Goal: Task Accomplishment & Management: Manage account settings

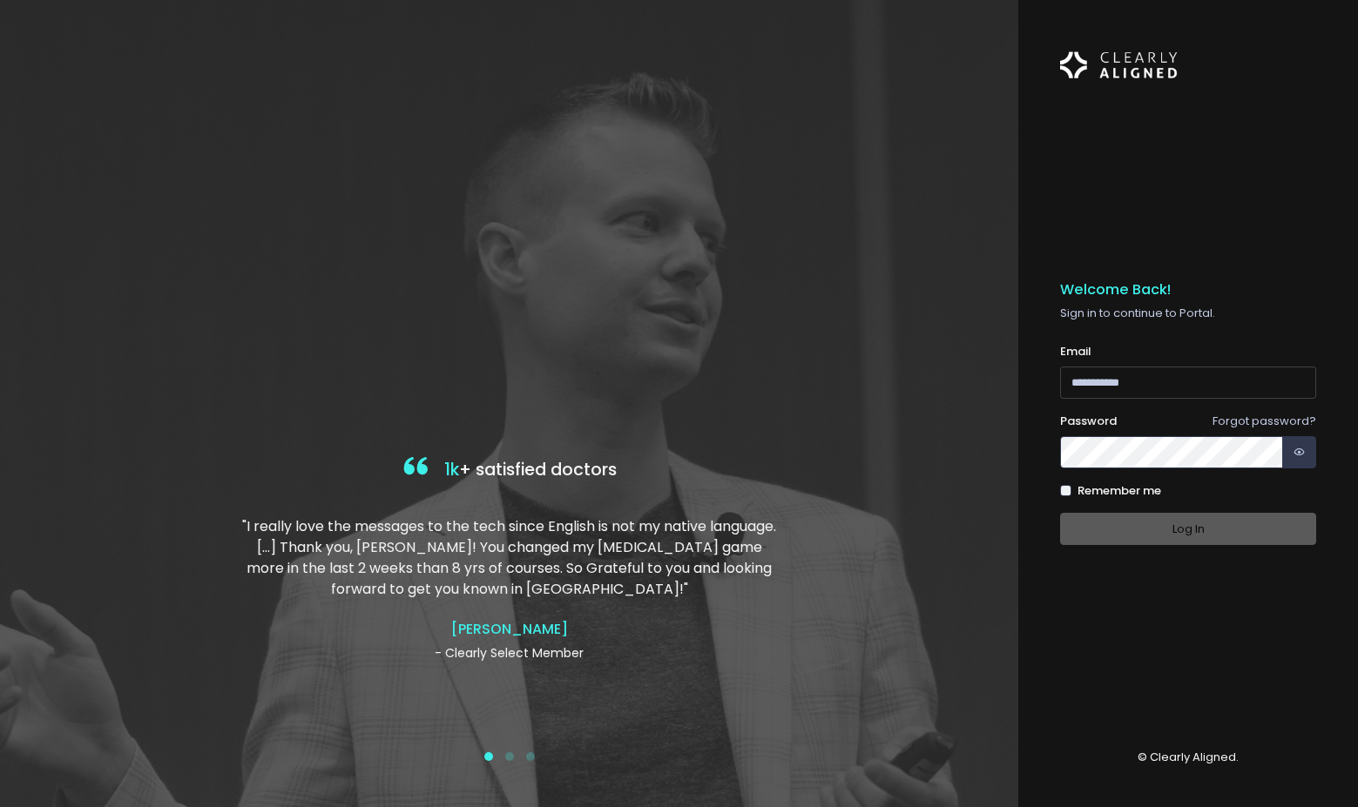
click at [1125, 377] on input "email" at bounding box center [1188, 383] width 256 height 32
type input "**********"
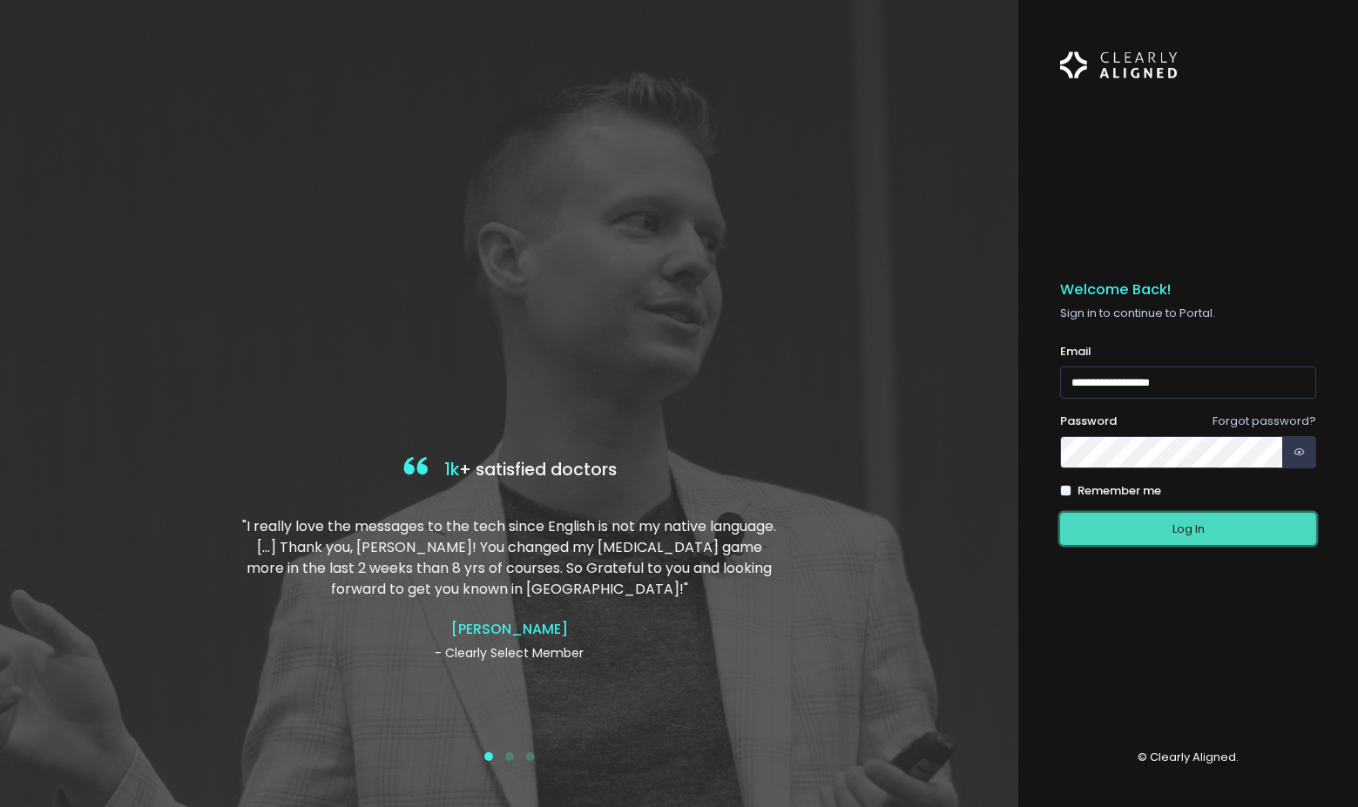
click at [1193, 543] on button "Log In" at bounding box center [1188, 529] width 256 height 32
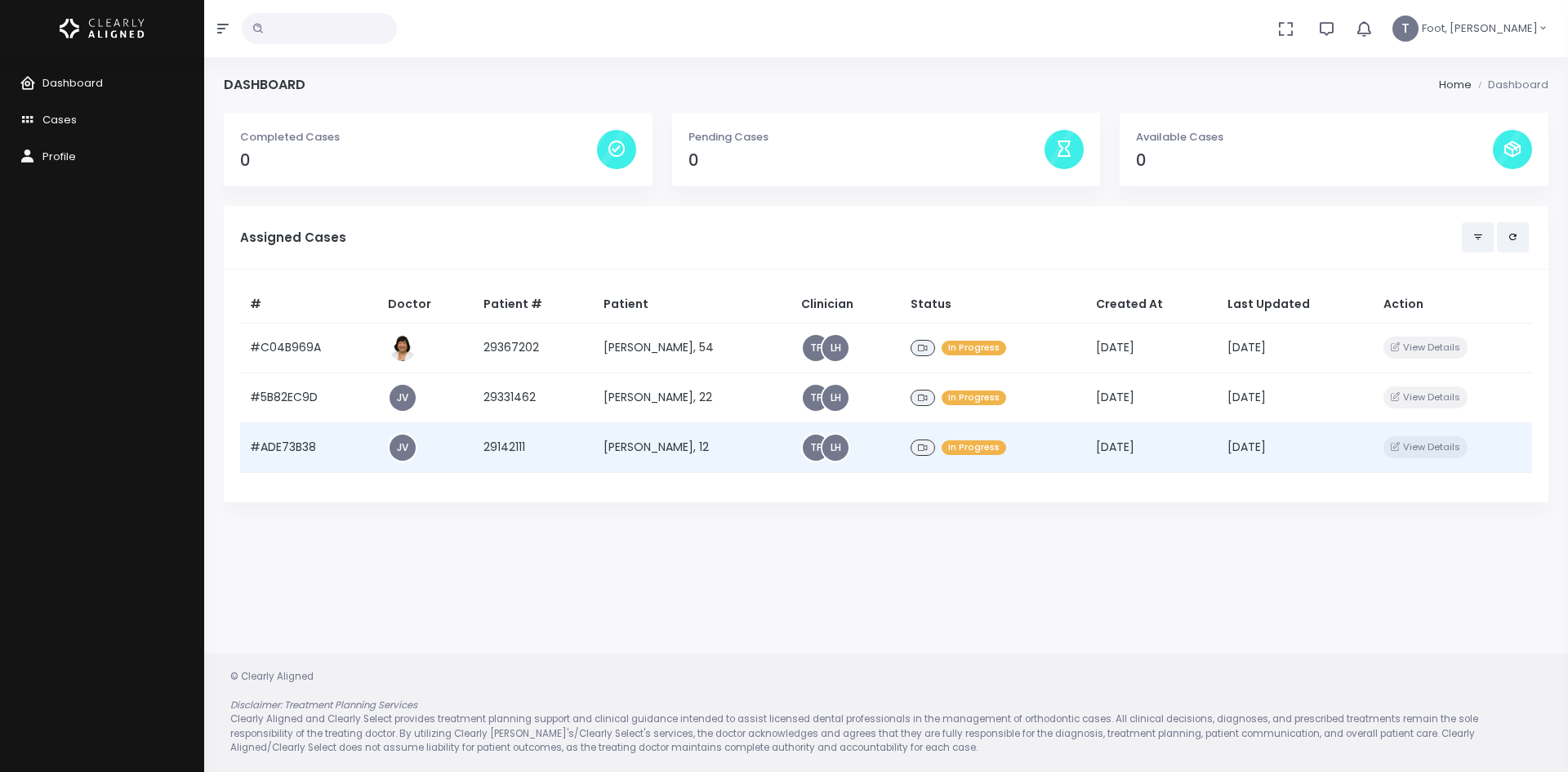
click at [686, 436] on td "[PERSON_NAME], 12" at bounding box center [692, 447] width 198 height 50
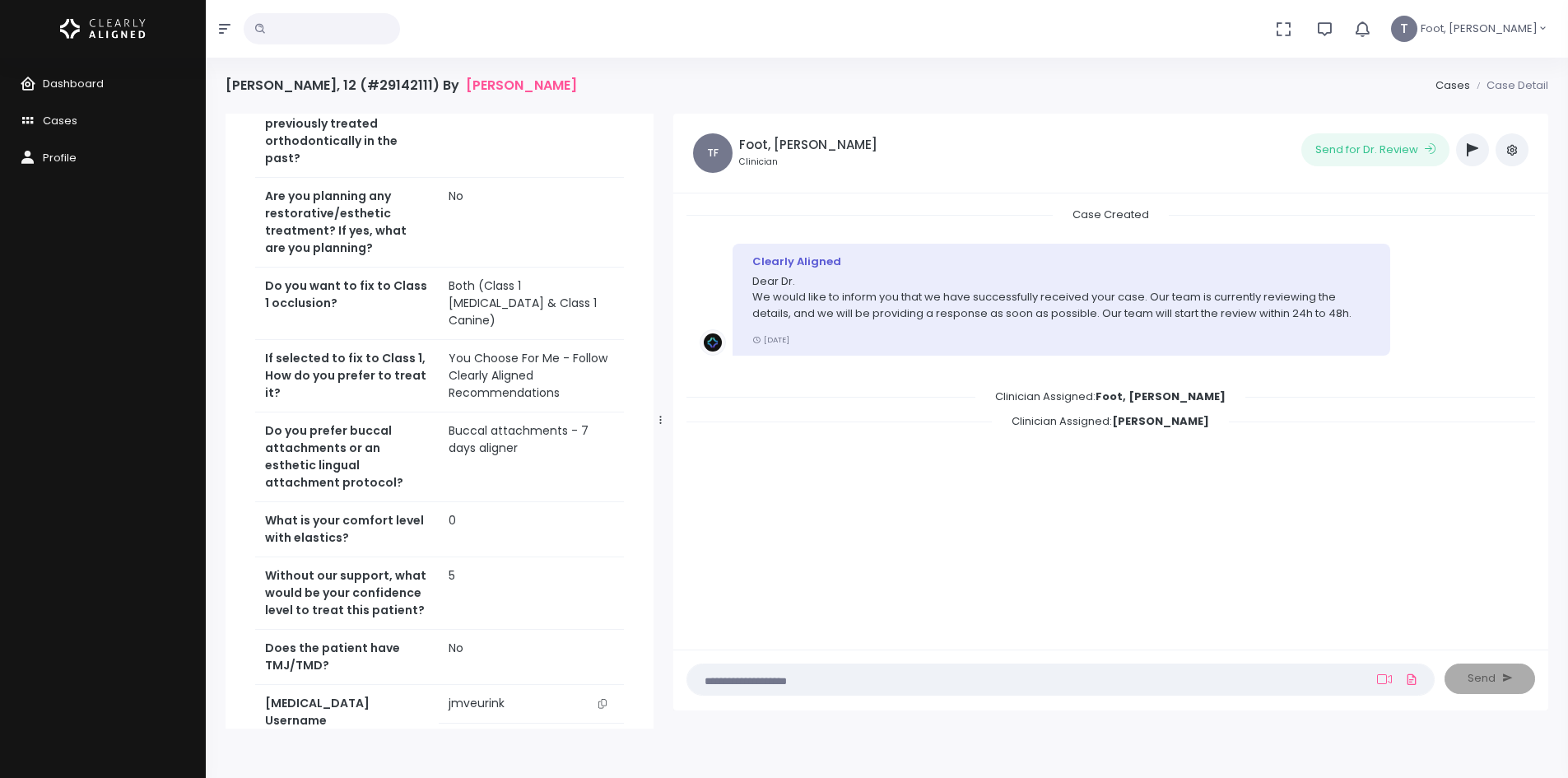
scroll to position [494, 0]
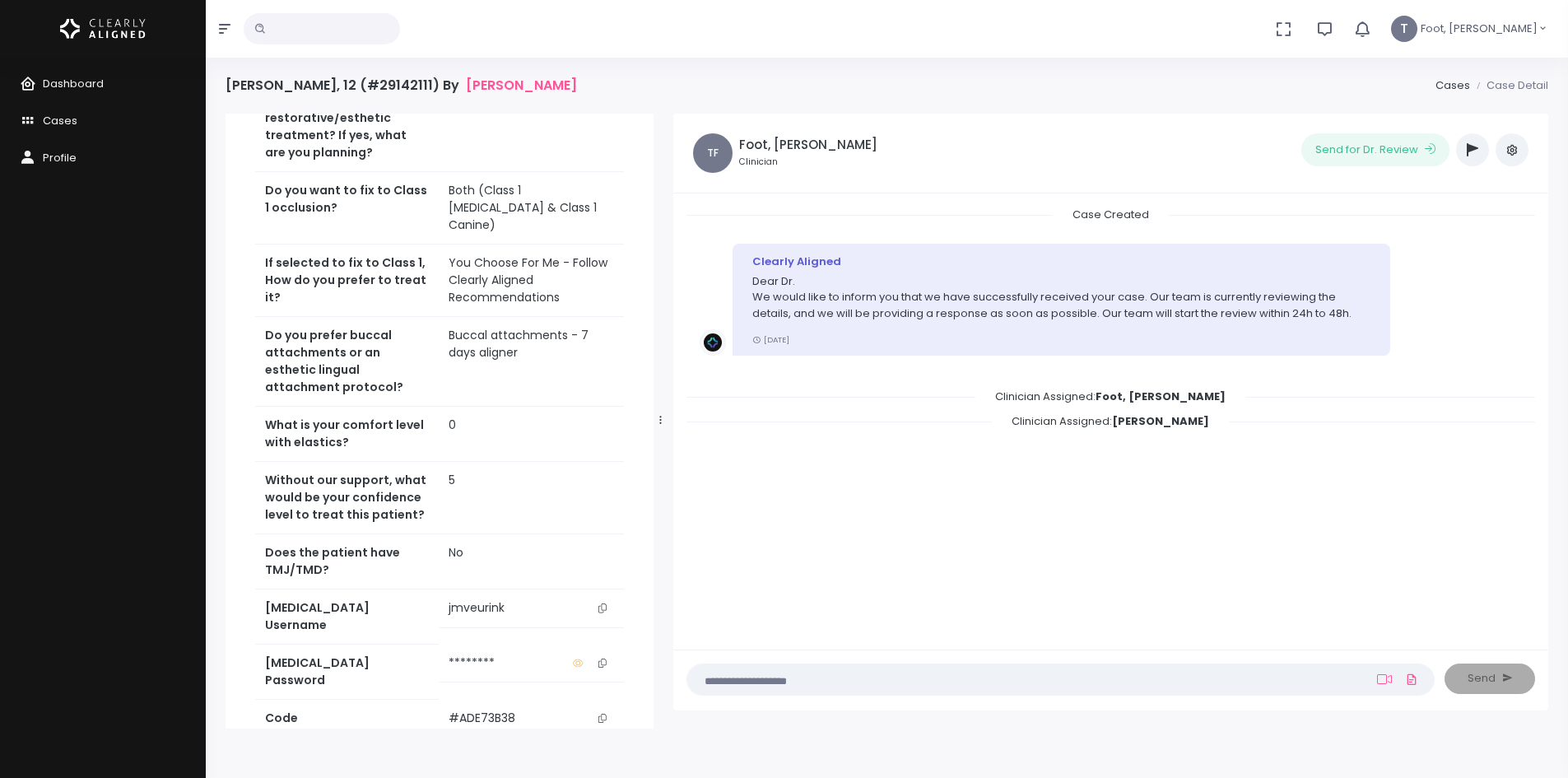
click at [601, 603] on icon "scrollable content" at bounding box center [602, 608] width 9 height 9
click at [66, 128] on span "Cases" at bounding box center [60, 120] width 35 height 16
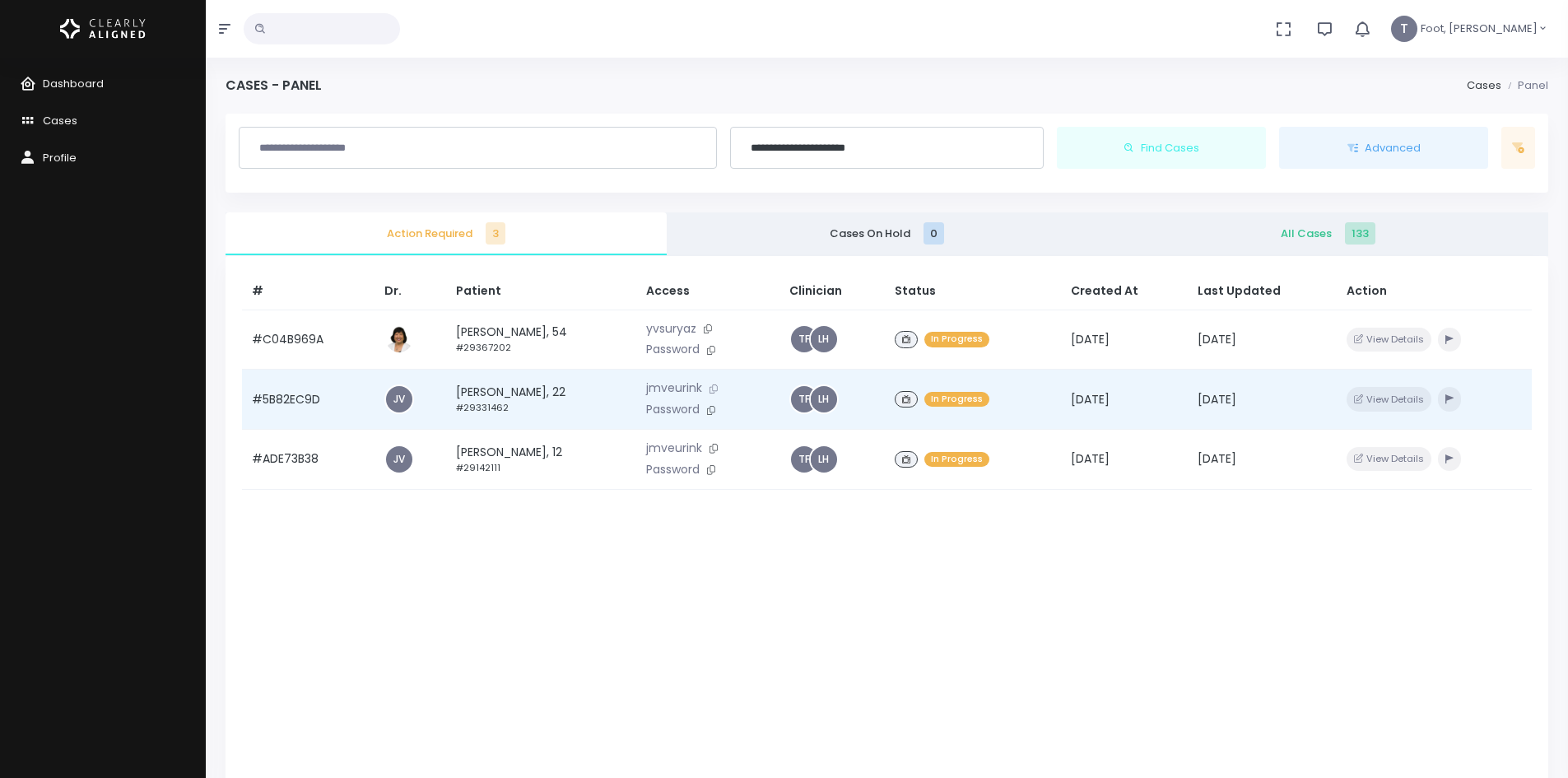
click at [717, 388] on icon at bounding box center [714, 389] width 9 height 9
click at [498, 393] on td "[PERSON_NAME], 22 #29331462" at bounding box center [541, 400] width 190 height 61
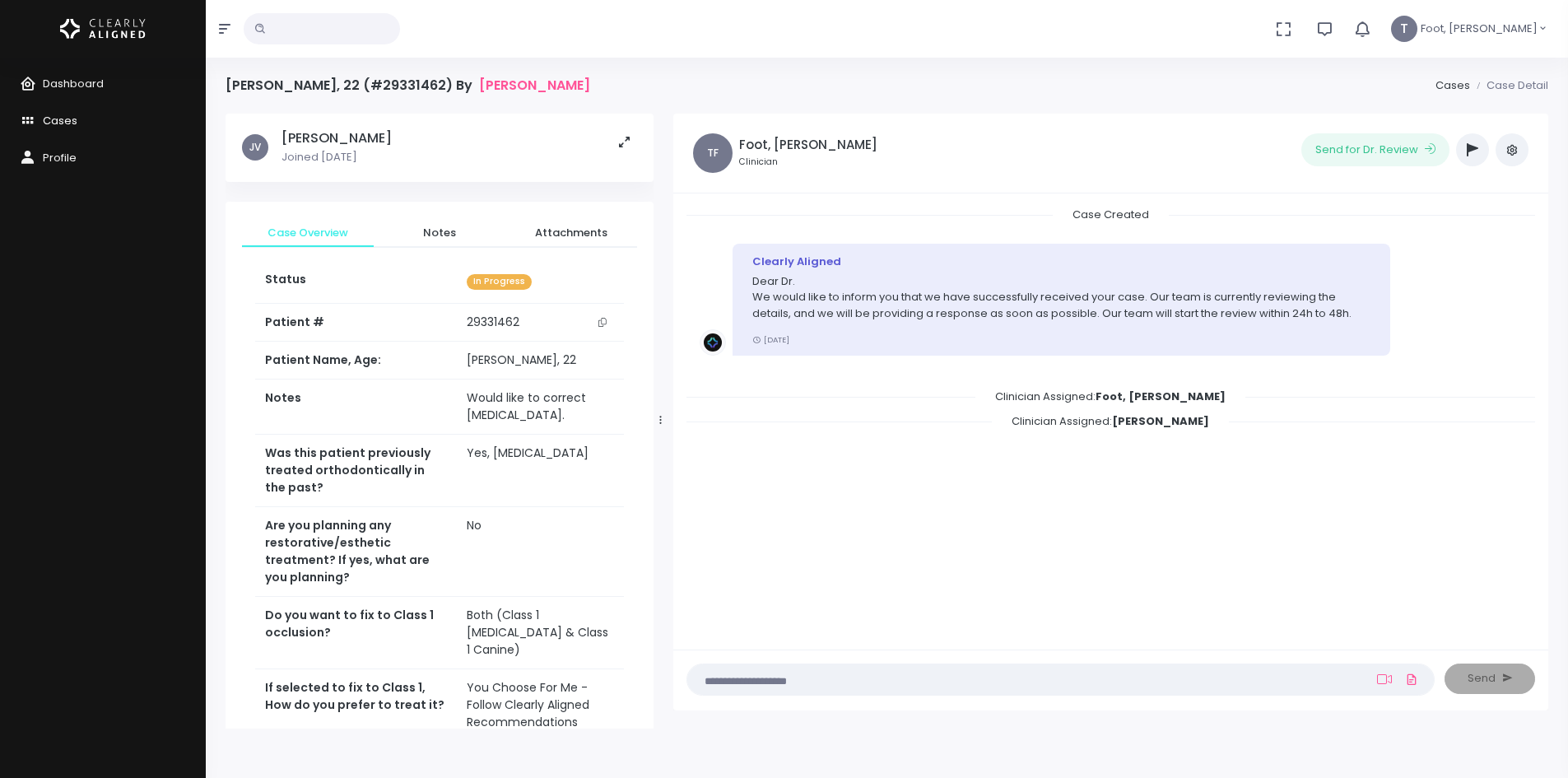
click at [39, 117] on icon "scrollable content" at bounding box center [31, 122] width 23 height 21
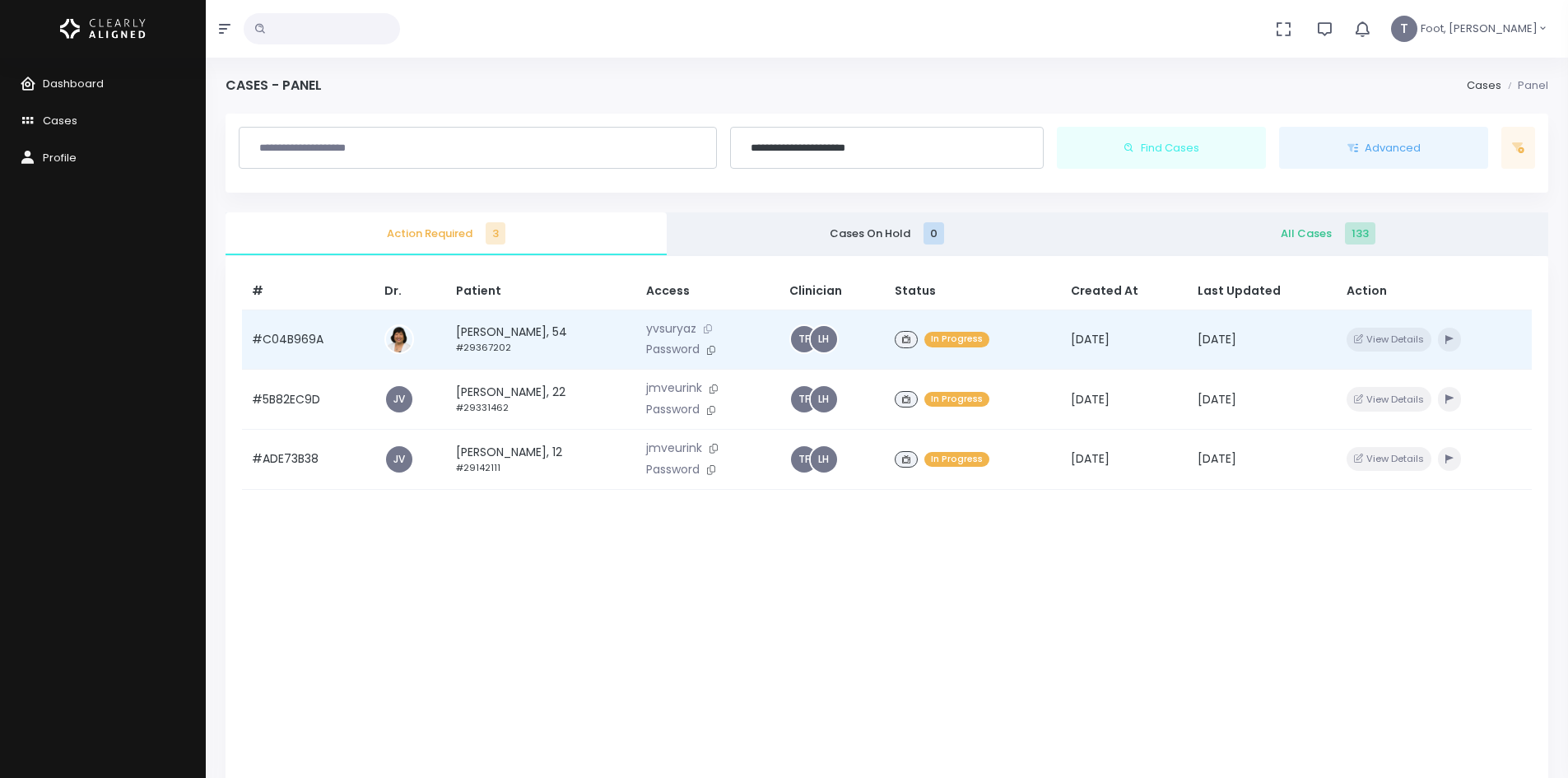
click at [719, 327] on button at bounding box center [708, 329] width 23 height 17
drag, startPoint x: 743, startPoint y: 353, endPoint x: 724, endPoint y: 354, distance: 19.0
click at [715, 353] on icon at bounding box center [711, 351] width 9 height 9
click at [482, 332] on td "Thi Phuong Le, 54 #29367202" at bounding box center [541, 339] width 190 height 61
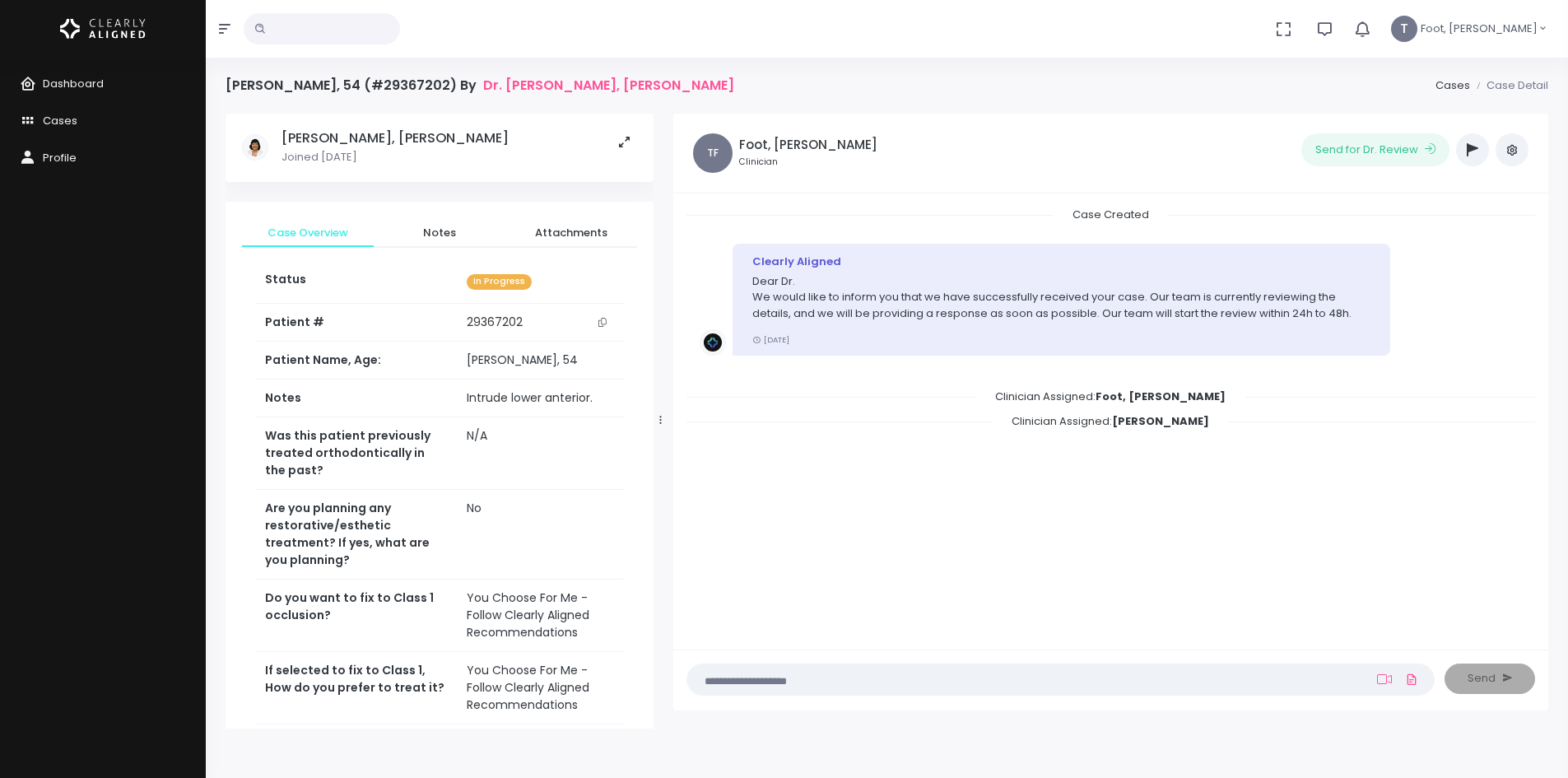
click at [605, 320] on button "scrollable content" at bounding box center [602, 322] width 23 height 17
click at [419, 227] on span "Notes" at bounding box center [439, 233] width 105 height 16
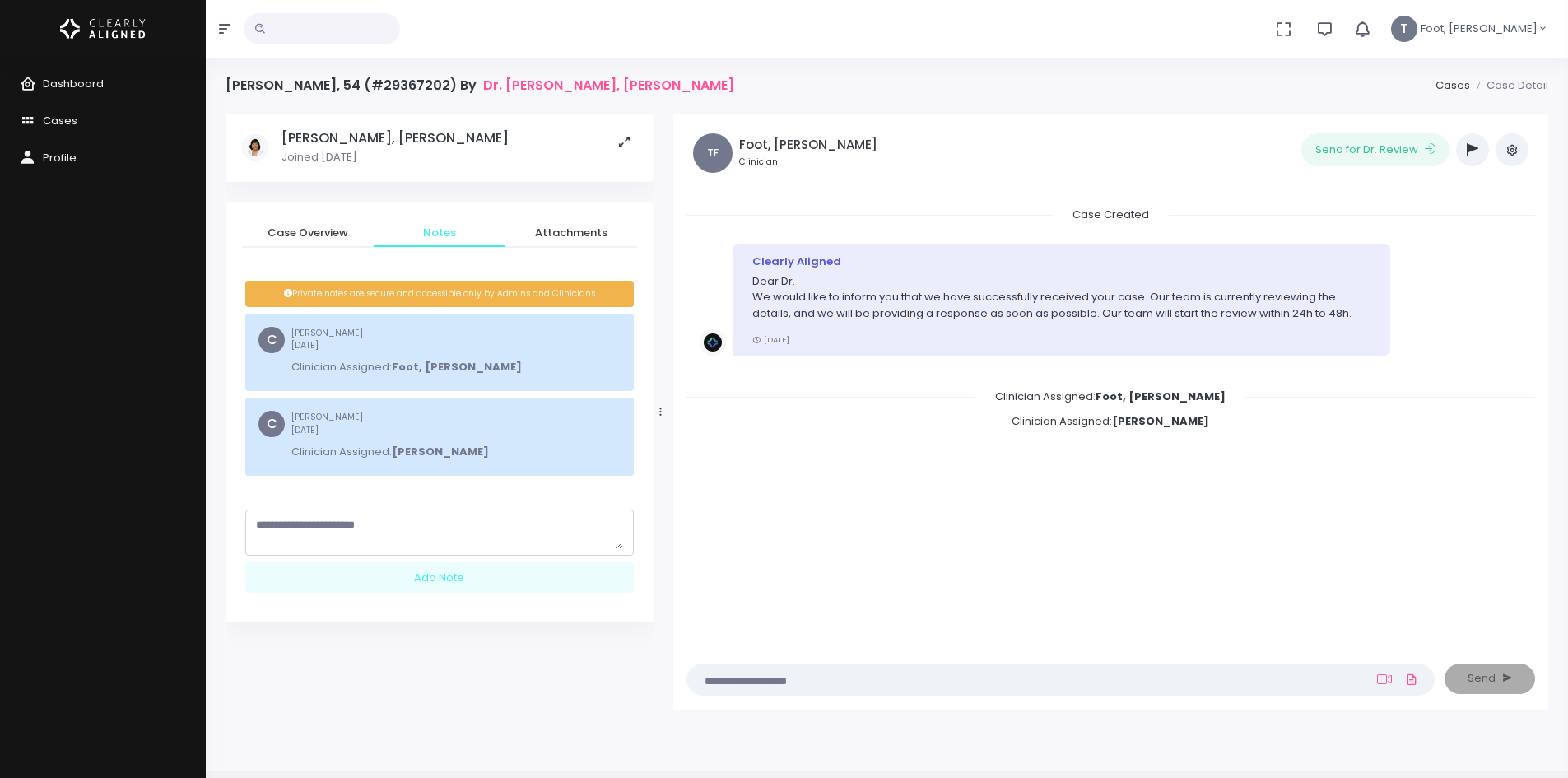
click at [1283, 148] on icon "button" at bounding box center [1473, 150] width 11 height 13
click at [1283, 142] on button "button" at bounding box center [1473, 149] width 33 height 33
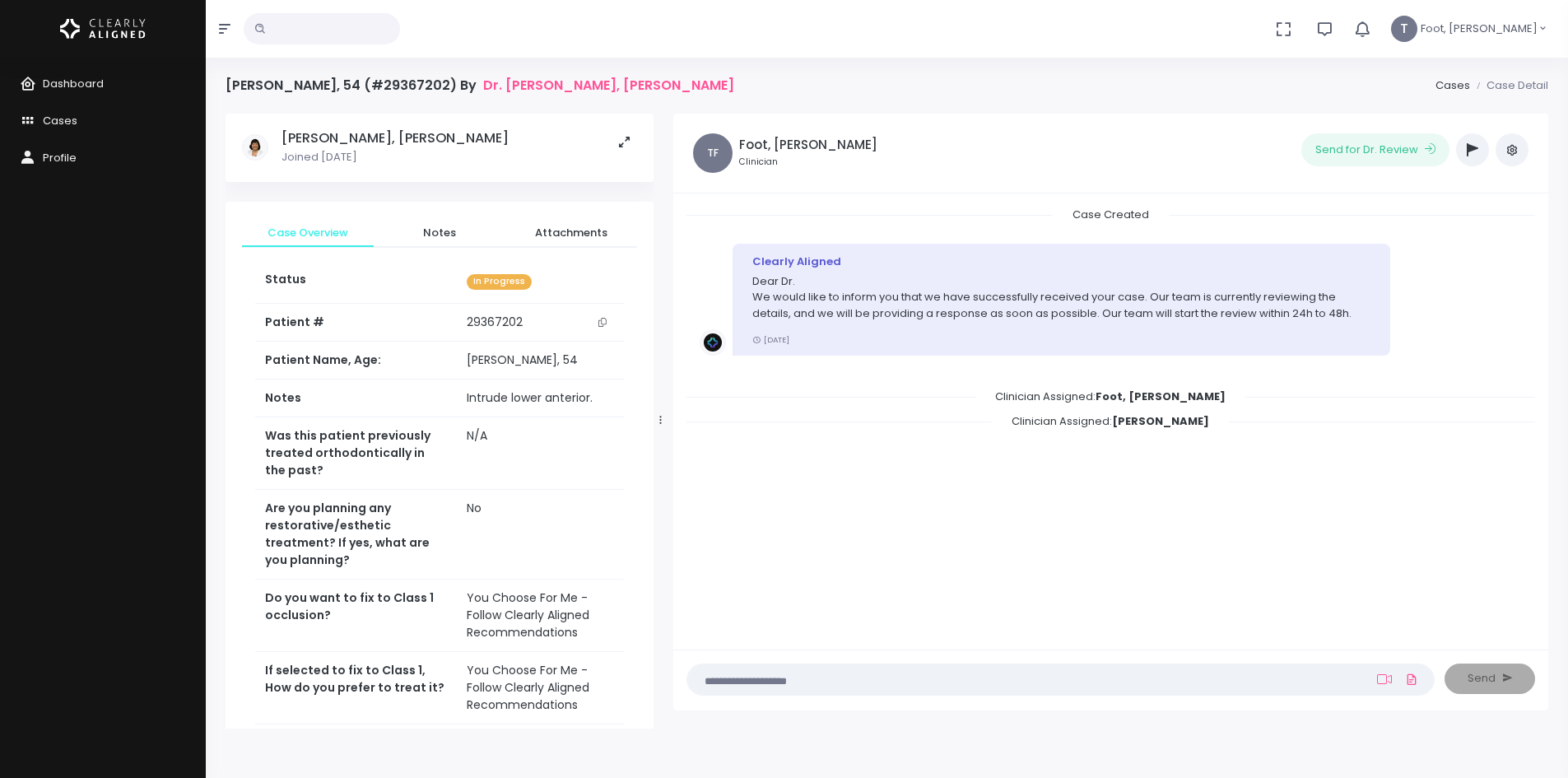
click at [1473, 147] on icon "button" at bounding box center [1473, 150] width 11 height 13
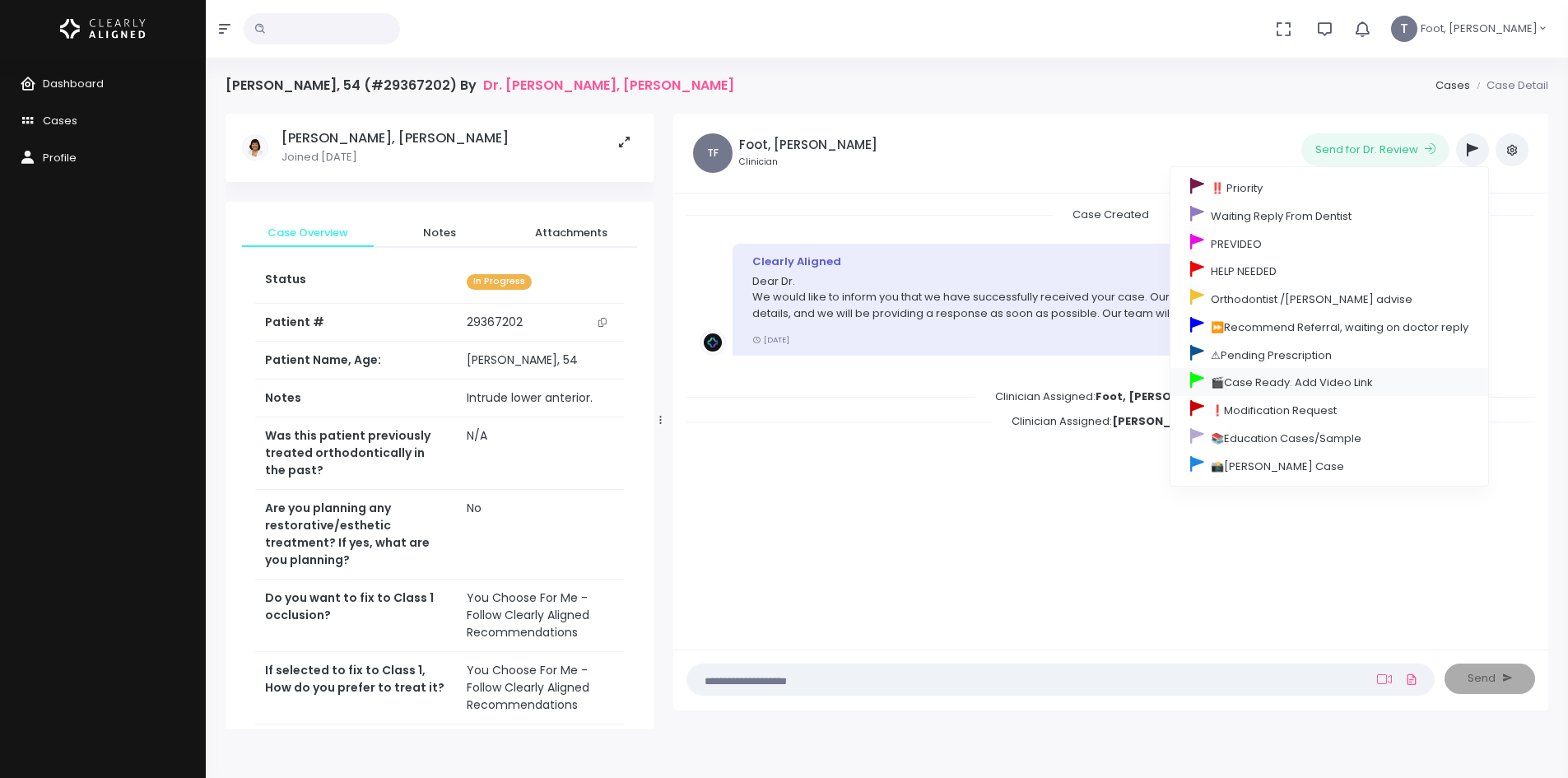
click at [1253, 381] on link "🎬Case Ready. Add Video Link" at bounding box center [1329, 382] width 318 height 28
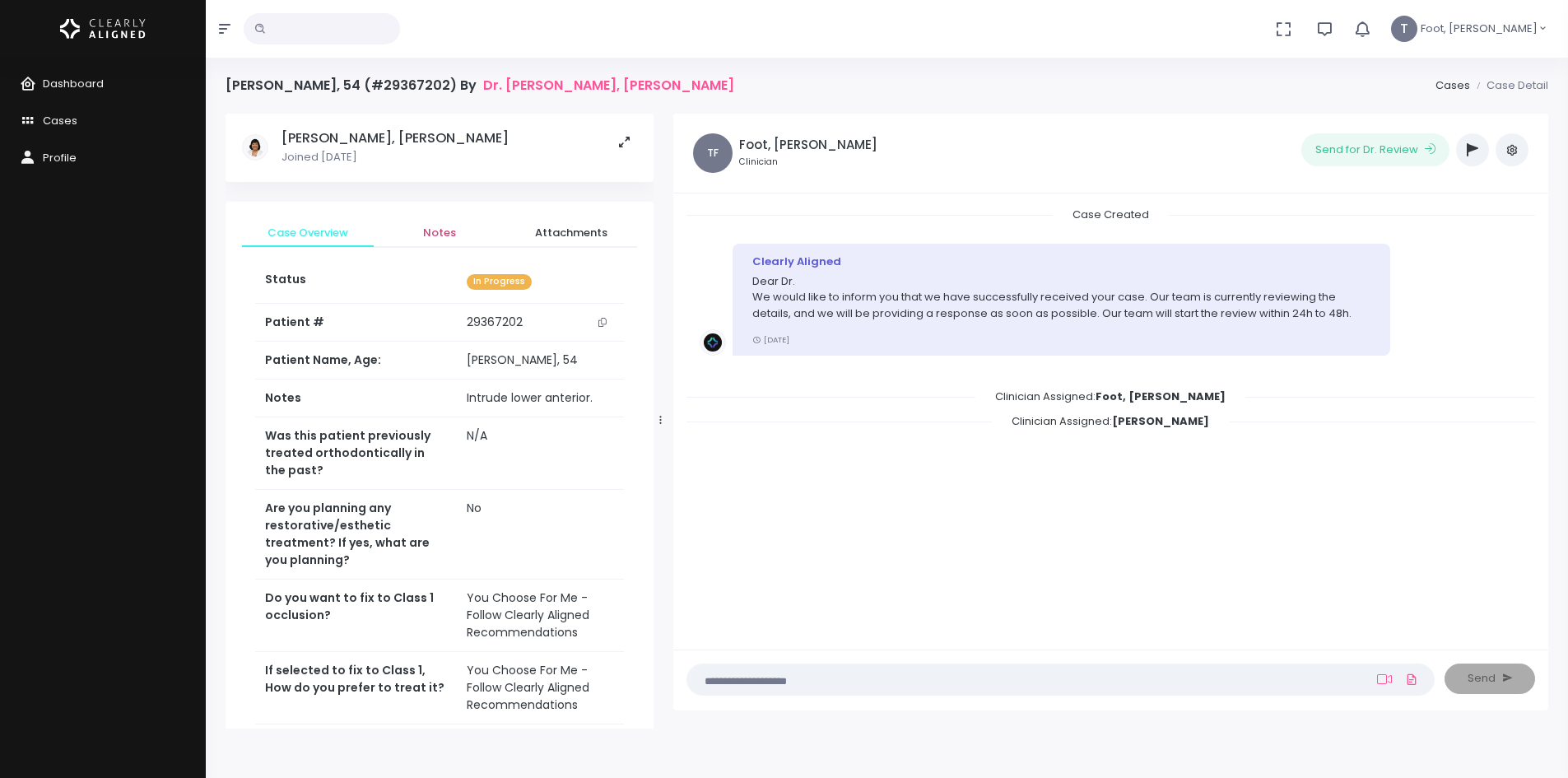
click at [425, 233] on span "Notes" at bounding box center [439, 233] width 105 height 16
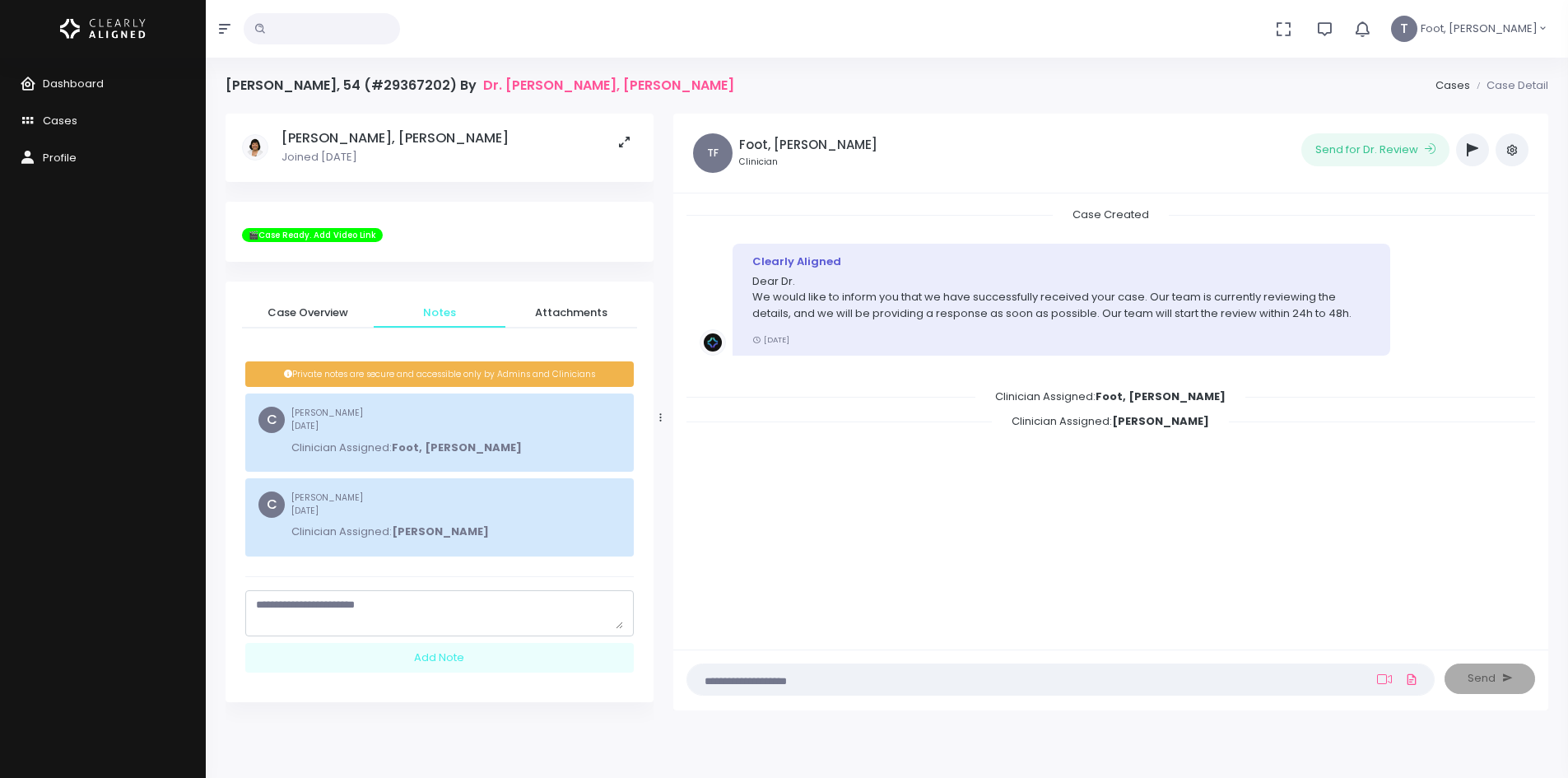
click at [414, 604] on textarea "scrollable content" at bounding box center [439, 613] width 367 height 32
type textarea "*"
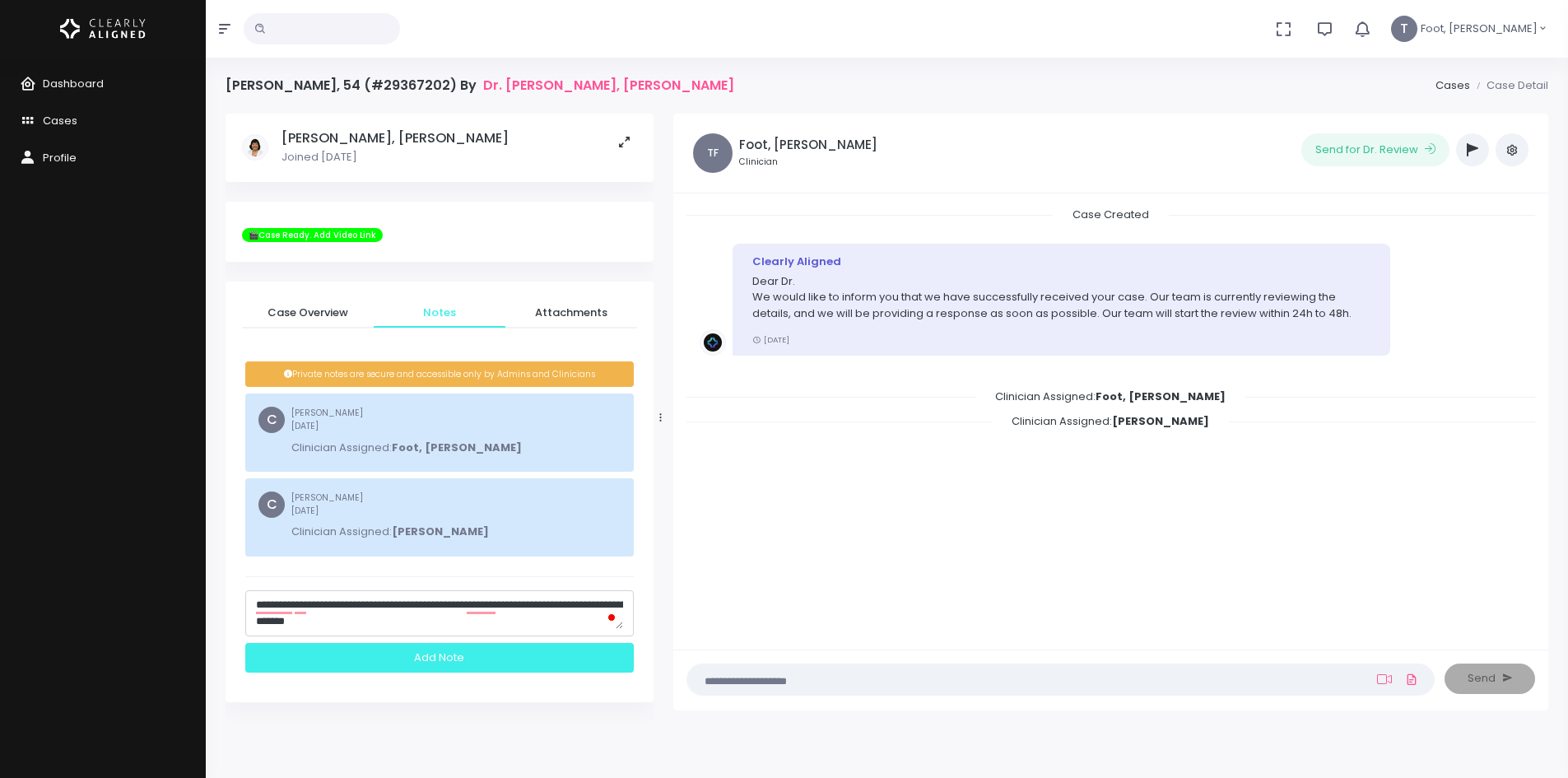
type textarea "**********"
click at [427, 654] on div "Add Note" at bounding box center [439, 658] width 388 height 30
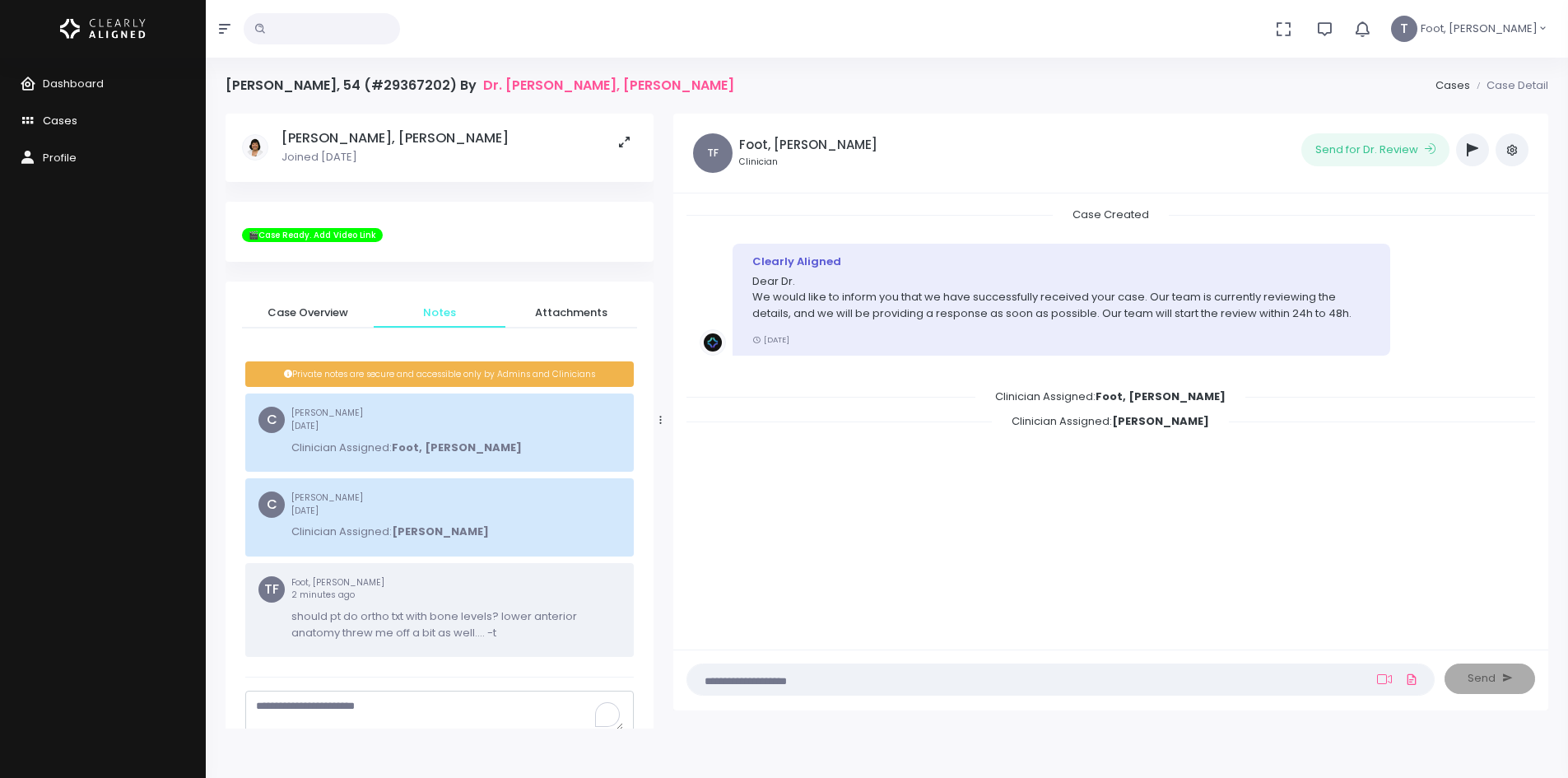
click at [63, 118] on span "Cases" at bounding box center [60, 120] width 35 height 16
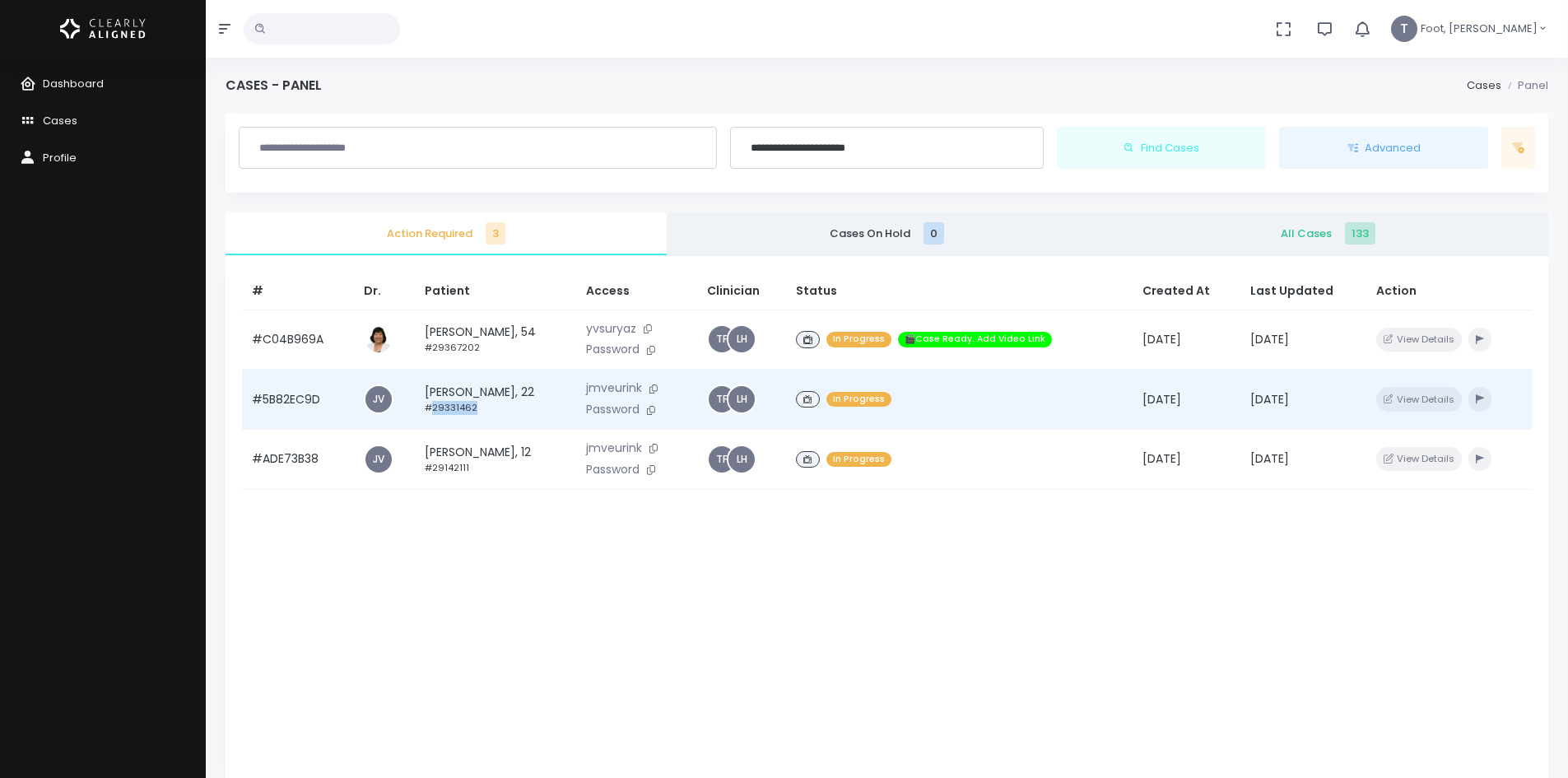
drag, startPoint x: 474, startPoint y: 406, endPoint x: 430, endPoint y: 408, distance: 44.0
click at [430, 408] on td "[PERSON_NAME], 22 #29331462" at bounding box center [495, 400] width 161 height 61
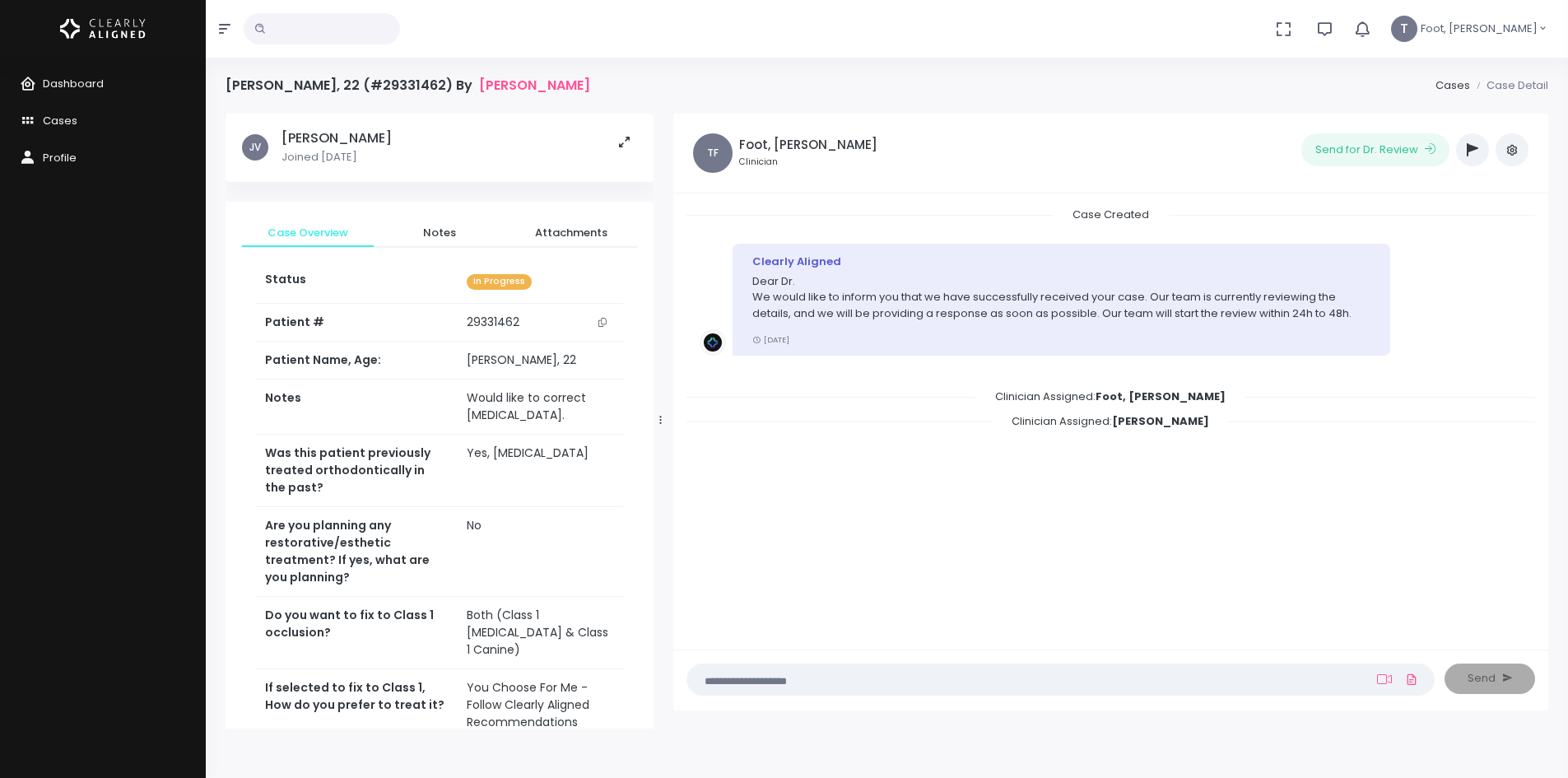
click at [596, 321] on button "scrollable content" at bounding box center [602, 322] width 23 height 17
click at [36, 125] on icon "scrollable content" at bounding box center [31, 122] width 23 height 21
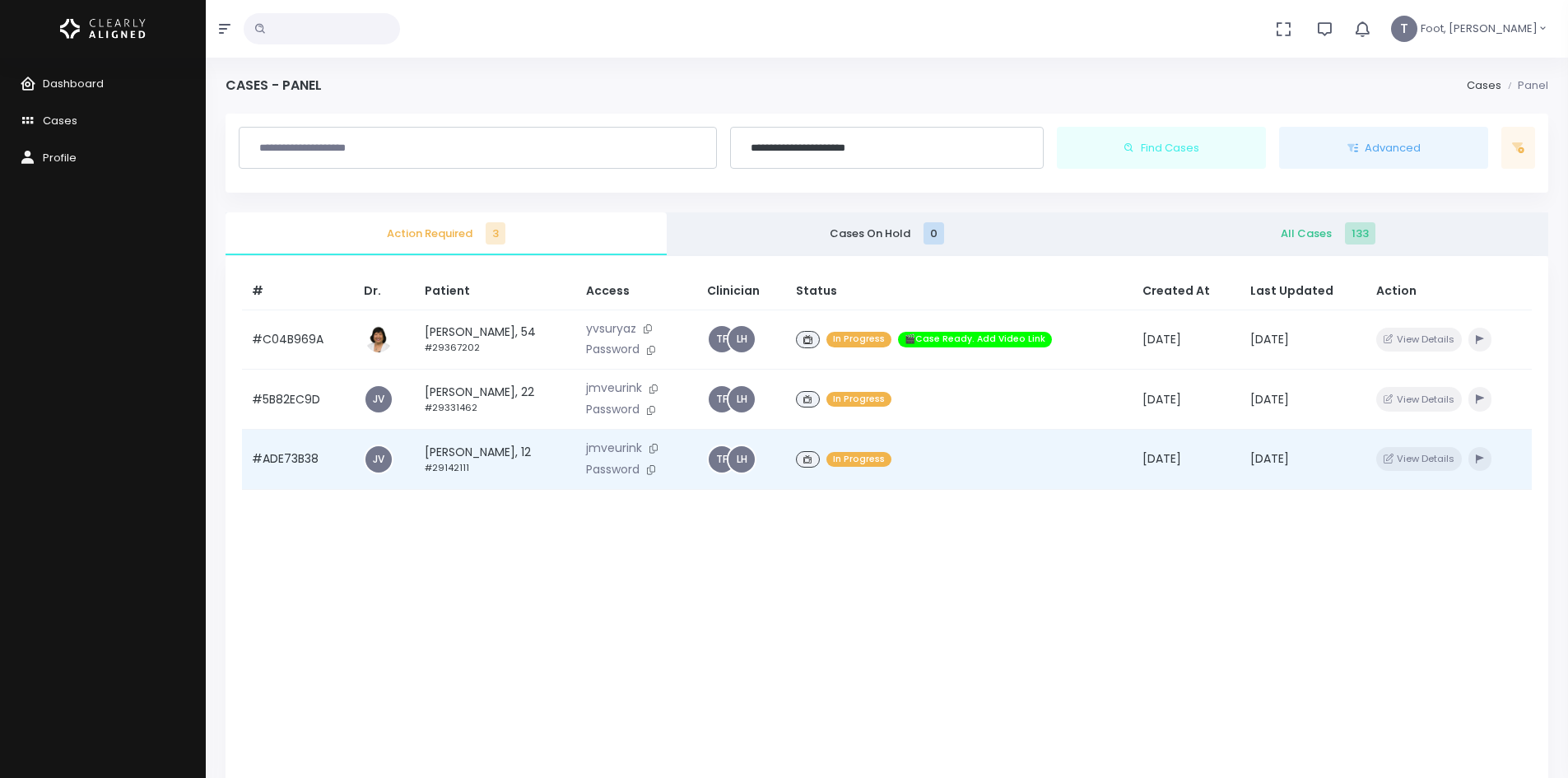
click at [539, 456] on td "[PERSON_NAME], 12 #29142111" at bounding box center [495, 459] width 161 height 61
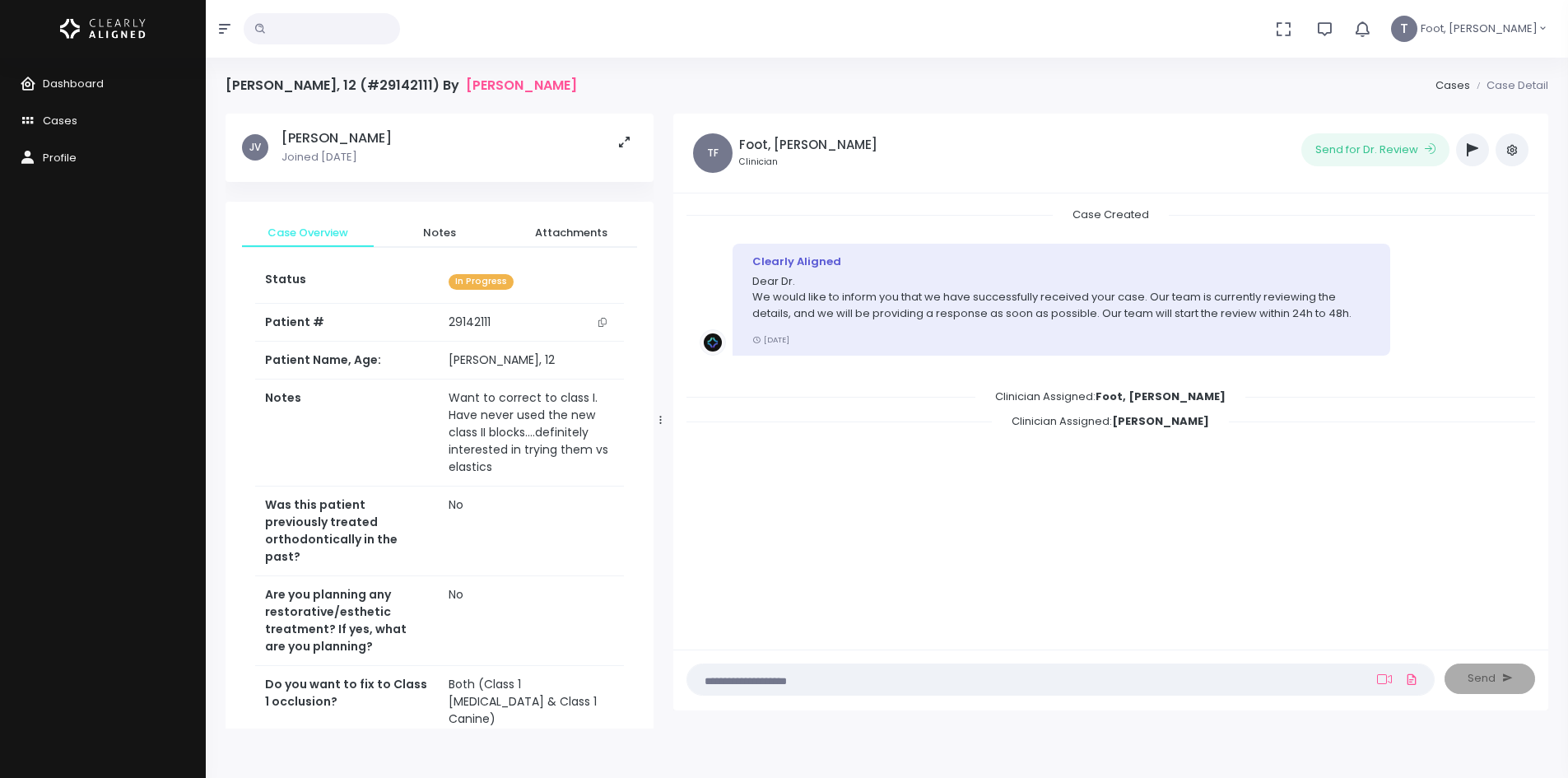
click at [600, 322] on icon "scrollable content" at bounding box center [602, 322] width 9 height 9
click at [60, 120] on span "Cases" at bounding box center [60, 120] width 35 height 16
